Goal: Transaction & Acquisition: Purchase product/service

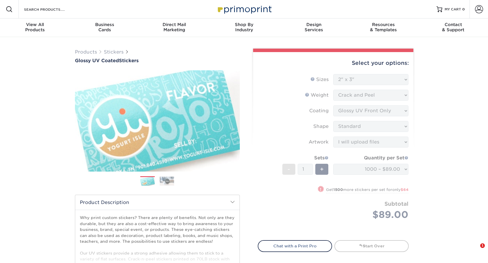
select select "2.00x3.00"
select select "upload"
select select "1000 – $89.00"
select select "3321231d-5cf8-42e6-a957-833a2f944d0b"
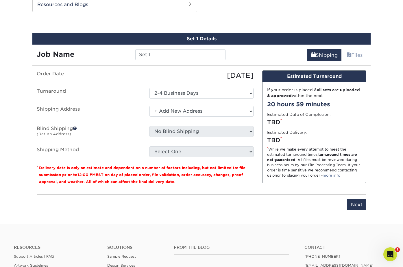
scroll to position [296, 0]
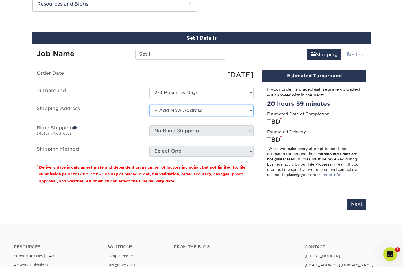
click at [178, 114] on select "Select One + Add New Address - Login" at bounding box center [201, 110] width 104 height 11
click at [149, 105] on select "Select One + Add New Address - Login" at bounding box center [201, 110] width 104 height 11
click at [172, 107] on select "Select One + Add New Address - Login" at bounding box center [201, 110] width 104 height 11
select select "newaddress"
click at [149, 105] on select "Select One + Add New Address - Login" at bounding box center [201, 110] width 104 height 11
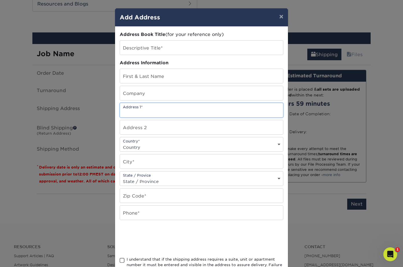
click at [167, 110] on input "text" at bounding box center [201, 110] width 163 height 14
click at [151, 114] on input "32" at bounding box center [201, 110] width 163 height 14
type input "3"
type input "[STREET_ADDRESS]"
click at [153, 148] on select "Country [GEOGRAPHIC_DATA] [GEOGRAPHIC_DATA] ----------------------------- [GEOG…" at bounding box center [201, 147] width 163 height 8
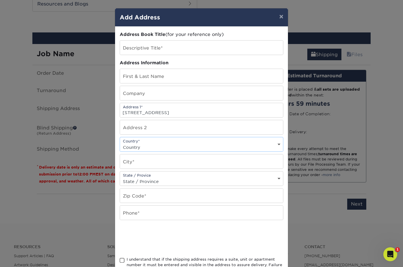
select select "US"
click at [120, 143] on select "Country [GEOGRAPHIC_DATA] [GEOGRAPHIC_DATA] ----------------------------- [GEOG…" at bounding box center [201, 147] width 163 height 8
click at [146, 164] on input "text" at bounding box center [201, 161] width 163 height 14
type input "San Antonio"
click at [148, 181] on select "State / Province [US_STATE] [US_STATE] [US_STATE] [US_STATE] [US_STATE] [US_STA…" at bounding box center [201, 181] width 163 height 8
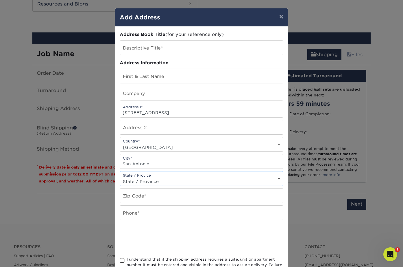
select select "[GEOGRAPHIC_DATA]"
click at [120, 177] on select "State / Province [US_STATE] [US_STATE] [US_STATE] [US_STATE] [US_STATE] [US_STA…" at bounding box center [201, 181] width 163 height 8
click at [141, 201] on input "text" at bounding box center [201, 195] width 163 height 14
type input "78247"
click at [156, 210] on input "text" at bounding box center [201, 212] width 163 height 14
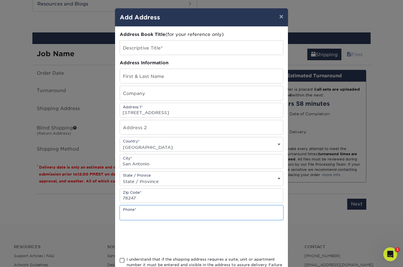
type input "2104542734"
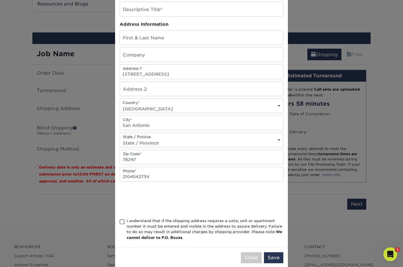
scroll to position [48, 0]
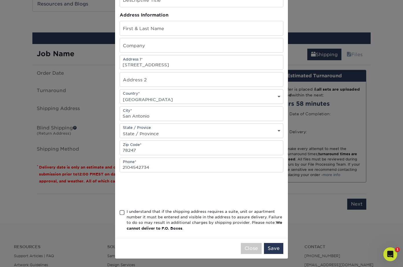
click at [123, 213] on span at bounding box center [122, 212] width 5 height 5
click at [0, 0] on input "I understand that if the shipping address requires a suite, unit or apartment n…" at bounding box center [0, 0] width 0 height 0
click at [276, 252] on button "Save" at bounding box center [273, 248] width 19 height 11
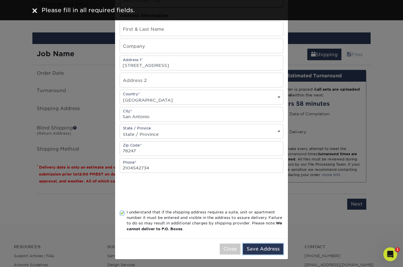
scroll to position [0, 0]
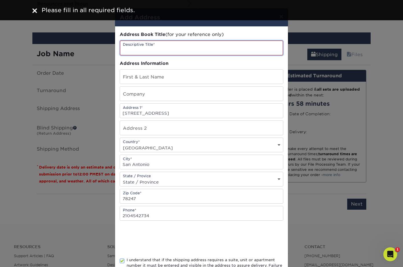
click at [163, 51] on input "text" at bounding box center [201, 47] width 163 height 15
type input "Bcards"
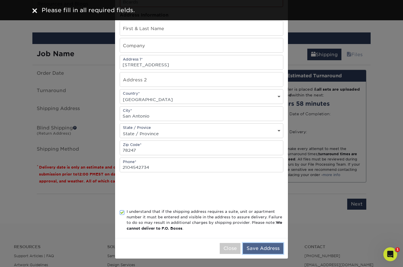
click at [257, 249] on button "Save Address" at bounding box center [263, 248] width 40 height 11
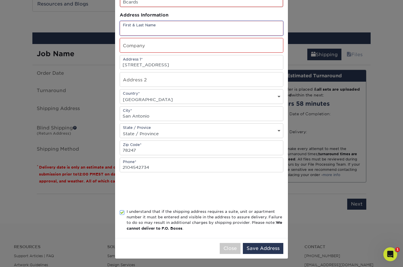
click at [150, 28] on input "text" at bounding box center [201, 28] width 163 height 14
type input "[PERSON_NAME]"
click at [150, 49] on input "text" at bounding box center [201, 45] width 163 height 14
type input "123 Print"
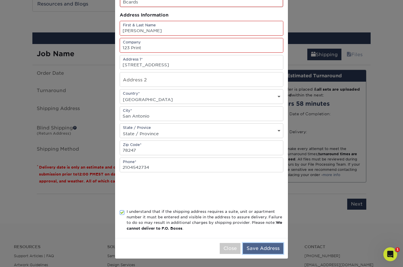
click at [263, 246] on button "Save Address" at bounding box center [263, 248] width 40 height 11
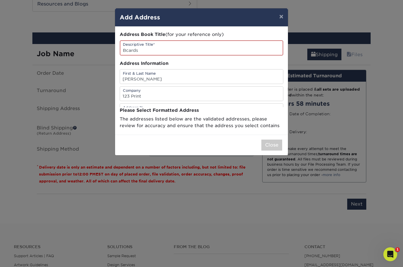
scroll to position [0, 0]
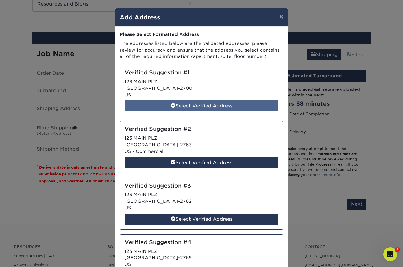
click at [203, 103] on div "Select Verified Address" at bounding box center [202, 105] width 154 height 11
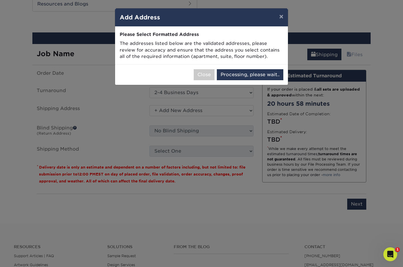
select select "286823"
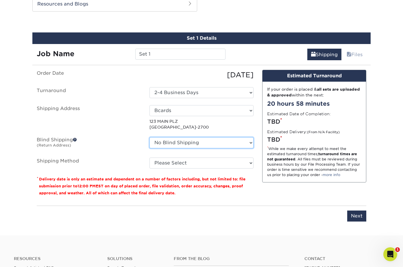
click at [160, 142] on select "No Blind Shipping + Add New Address" at bounding box center [201, 142] width 104 height 11
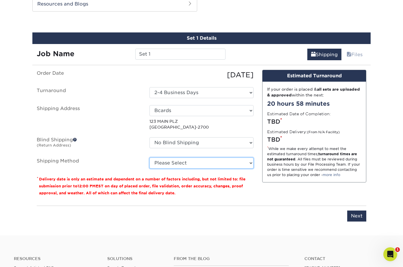
click at [160, 163] on select "Please Select UPS Ground (+$13.07) UPS 3 Day Select (+$20.52) UPS 2nd Day Air (…" at bounding box center [201, 162] width 104 height 11
select select "03"
click at [149, 157] on select "Please Select UPS Ground (+$13.07) UPS 3 Day Select (+$20.52) UPS 2nd Day Air (…" at bounding box center [201, 162] width 104 height 11
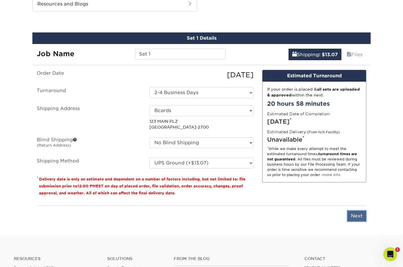
click at [351, 212] on input "Next" at bounding box center [356, 215] width 19 height 11
